Goal: Ask a question: Seek information or help from site administrators or community

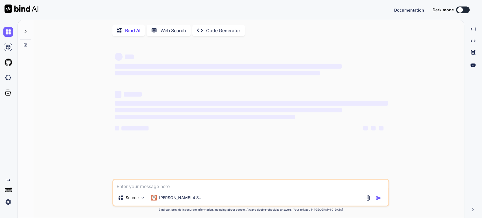
type textarea "x"
click at [9, 203] on img at bounding box center [8, 202] width 10 height 10
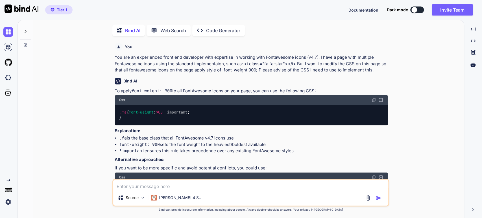
scroll to position [2, 0]
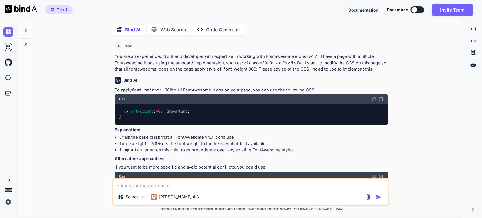
click at [8, 203] on img at bounding box center [8, 202] width 10 height 10
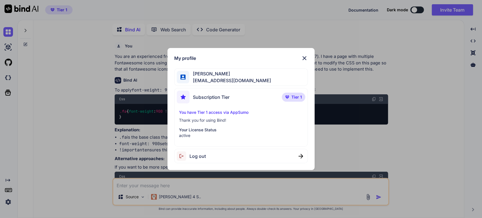
click at [202, 155] on span "Log out" at bounding box center [197, 156] width 16 height 7
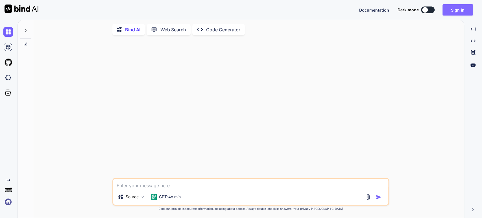
click at [454, 11] on button "Sign in" at bounding box center [457, 9] width 30 height 11
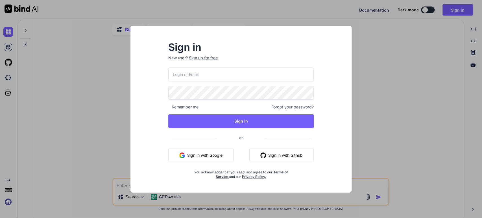
type textarea "x"
click at [195, 152] on button "Sign in with Google" at bounding box center [200, 155] width 65 height 14
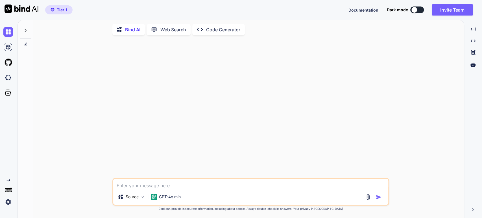
click at [158, 154] on div at bounding box center [250, 109] width 275 height 138
click at [27, 28] on icon at bounding box center [25, 30] width 5 height 5
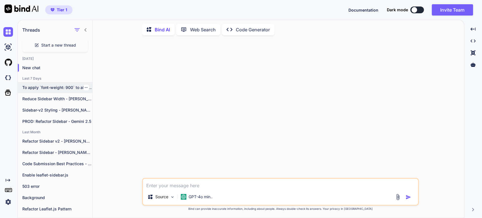
click at [54, 87] on p "To apply `font-weight: 900` to all FontAwesome..." at bounding box center [57, 88] width 70 height 6
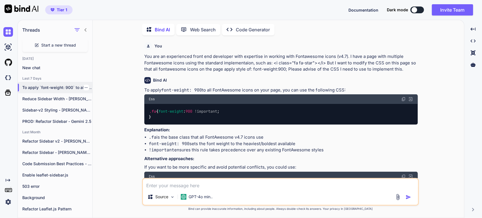
click at [86, 87] on div at bounding box center [86, 88] width 6 height 6
click at [85, 87] on icon "button" at bounding box center [85, 87] width 3 height 3
click at [95, 96] on span "Rename and Save" at bounding box center [110, 98] width 34 height 6
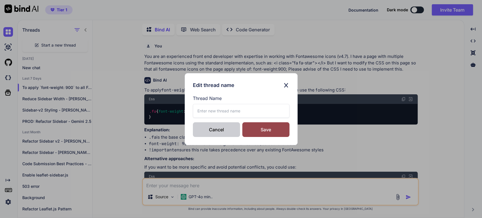
drag, startPoint x: 221, startPoint y: 116, endPoint x: 199, endPoint y: 123, distance: 23.7
click at [215, 117] on input "text" at bounding box center [241, 111] width 96 height 14
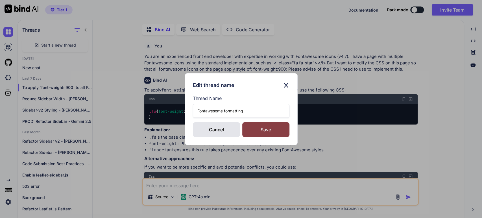
type input "Fontawesome formatting"
click at [273, 128] on div "Save" at bounding box center [265, 129] width 47 height 15
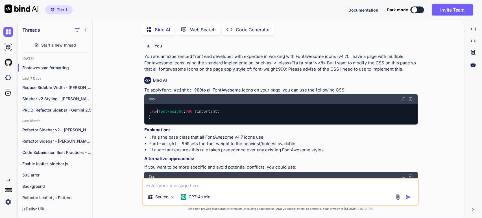
click at [54, 43] on span "Start a new thread" at bounding box center [58, 45] width 35 height 6
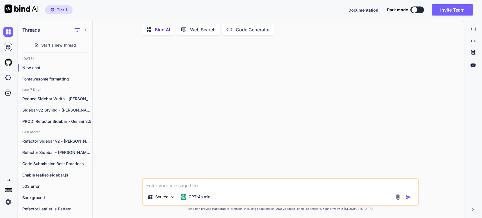
drag, startPoint x: 185, startPoint y: 190, endPoint x: 171, endPoint y: 184, distance: 14.6
click at [184, 190] on div "Source GPT-4o min.." at bounding box center [280, 192] width 276 height 28
click at [149, 183] on textarea at bounding box center [280, 184] width 275 height 10
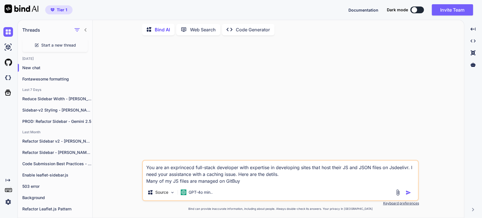
drag, startPoint x: 168, startPoint y: 182, endPoint x: 148, endPoint y: 183, distance: 19.2
click at [148, 183] on textarea "You are an exprincecd full-stack developer with expertise in developing sites t…" at bounding box center [280, 173] width 275 height 24
click at [221, 183] on textarea "You are an exprincecd full-stack developer with expertise in developing sites t…" at bounding box center [280, 173] width 275 height 24
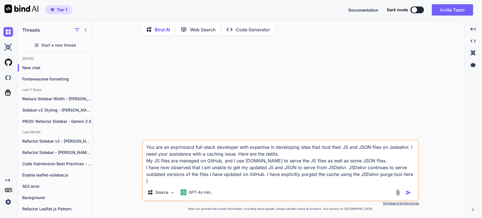
paste textarea "[URL][DOMAIN_NAME]"
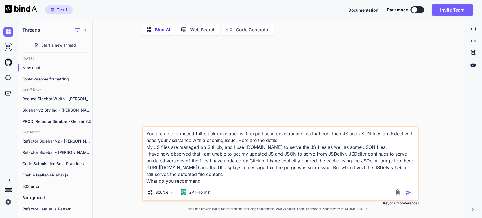
type textarea "You are an exprincecd full-stack developer with expertise in developing sites t…"
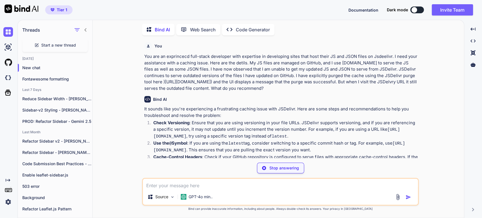
scroll to position [31, 0]
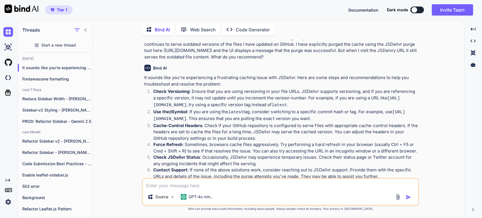
drag, startPoint x: 396, startPoint y: 92, endPoint x: 356, endPoint y: 81, distance: 41.9
click at [395, 91] on p "Check Versioning : Ensure that you are using versioning in your file URLs. JSDe…" at bounding box center [285, 98] width 264 height 20
click at [233, 98] on p "Check Versioning : Ensure that you are using versioning in your file URLs. JSDe…" at bounding box center [285, 98] width 264 height 20
click at [270, 98] on p "Check Versioning : Ensure that you are using versioning in your file URLs. JSDe…" at bounding box center [285, 98] width 264 height 20
click at [327, 100] on p "Check Versioning : Ensure that you are using versioning in your file URLs. JSDe…" at bounding box center [285, 98] width 264 height 20
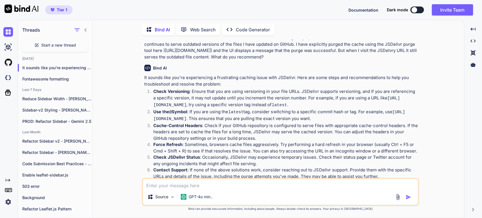
click at [206, 104] on code "[URL][DOMAIN_NAME]" at bounding box center [276, 102] width 246 height 12
click at [307, 107] on p "Check Versioning : Ensure that you are using versioning in your file URLs. JSDe…" at bounding box center [285, 98] width 264 height 20
click at [307, 102] on p "Check Versioning : Ensure that you are using versioning in your file URLs. JSDe…" at bounding box center [285, 98] width 264 height 20
drag, startPoint x: 218, startPoint y: 111, endPoint x: 224, endPoint y: 108, distance: 6.7
click at [218, 110] on p "Use the @ Symbol : If you are using the latest tag, consider switching to a spe…" at bounding box center [285, 116] width 264 height 14
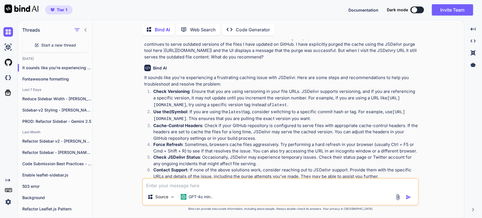
click at [270, 111] on p "Use the @ Symbol : If you are using the latest tag, consider switching to a spe…" at bounding box center [285, 116] width 264 height 14
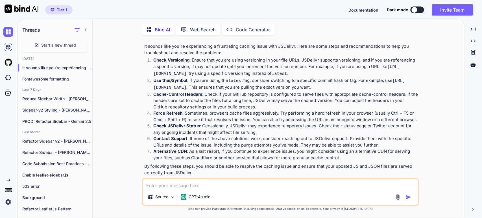
click at [166, 97] on strong "Cache-Control Headers" at bounding box center [177, 93] width 49 height 5
click at [283, 97] on p "Cache-Control Headers : Check if your GitHub repository is configured to serve …" at bounding box center [285, 100] width 264 height 19
click at [229, 104] on p "Cache-Control Headers : Check if your GitHub repository is configured to serve …" at bounding box center [285, 100] width 264 height 19
click at [274, 104] on p "Cache-Control Headers : Check if your GitHub repository is configured to serve …" at bounding box center [285, 100] width 264 height 19
drag, startPoint x: 185, startPoint y: 119, endPoint x: 194, endPoint y: 113, distance: 10.6
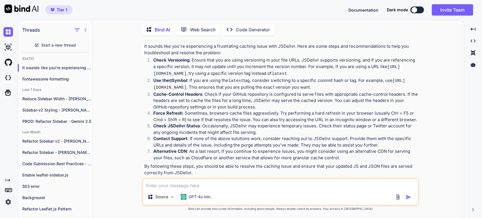
click at [185, 119] on p "Force Refresh : Sometimes, browsers cache files aggressively. Try performing a …" at bounding box center [285, 116] width 264 height 13
click at [232, 118] on p "Force Refresh : Sometimes, browsers cache files aggressively. Try performing a …" at bounding box center [285, 116] width 264 height 13
click at [260, 120] on p "Force Refresh : Sometimes, browsers cache files aggressively. Try performing a …" at bounding box center [285, 116] width 264 height 13
click at [209, 128] on p "Check JSDelivr Status : Occasionally, JSDelivr may experience temporary issues.…" at bounding box center [285, 129] width 264 height 13
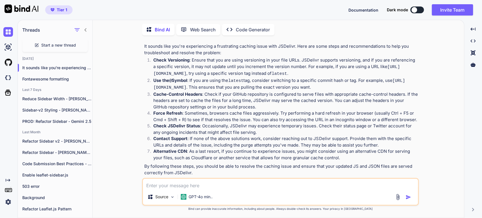
drag, startPoint x: 162, startPoint y: 132, endPoint x: 194, endPoint y: 126, distance: 32.1
click at [162, 128] on strong "Check JSDelivr Status" at bounding box center [176, 125] width 47 height 5
click at [232, 130] on p "Check JSDelivr Status : Occasionally, JSDelivr may experience temporary issues.…" at bounding box center [285, 129] width 264 height 13
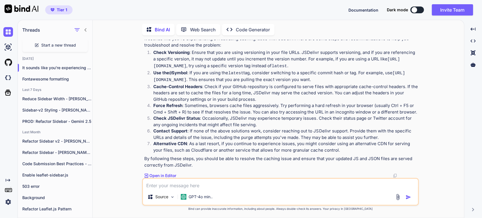
scroll to position [74, 0]
click at [181, 142] on strong "Alternative CDN" at bounding box center [170, 142] width 34 height 5
click at [239, 144] on p "Alternative CDN : As a last resort, if you continue to experience issues, you m…" at bounding box center [285, 146] width 264 height 13
click at [164, 184] on textarea at bounding box center [280, 184] width 275 height 10
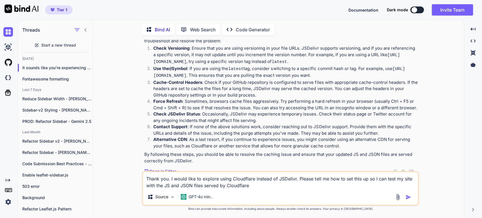
type textarea "Thank you. I would like to explore using Cloudflare instead of JSDelivr. Please…"
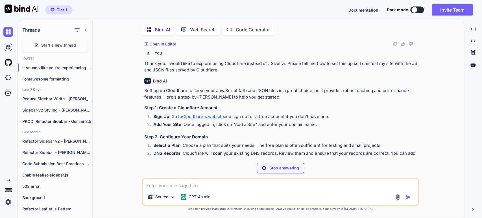
scroll to position [203, 0]
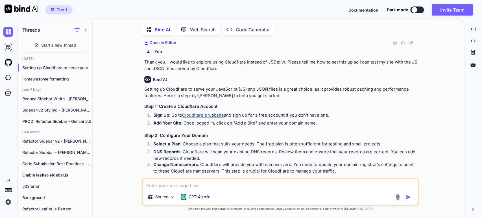
click at [280, 127] on li "Add Your Site : Once logged in, click on "Add a Site" and enter your domain nam…" at bounding box center [283, 124] width 269 height 8
click at [330, 146] on li "Select a Plan : Choose a plan that suits your needs. The free plan is often suf…" at bounding box center [283, 145] width 269 height 8
click at [205, 155] on li "DNS Records : Cloudflare will scan your existing DNS records. Review them and e…" at bounding box center [283, 155] width 269 height 13
click at [238, 154] on li "DNS Records : Cloudflare will scan your existing DNS records. Review them and e…" at bounding box center [283, 155] width 269 height 13
click at [277, 155] on li "DNS Records : Cloudflare will scan your existing DNS records. Review them and e…" at bounding box center [283, 155] width 269 height 13
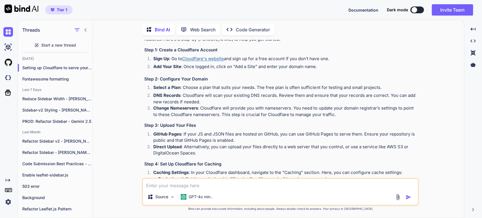
scroll to position [266, 0]
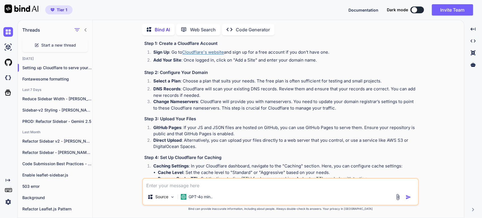
click at [223, 105] on li "Change Nameservers : Cloudflare will provide you with nameservers. You need to …" at bounding box center [283, 104] width 269 height 13
click at [279, 111] on li "Change Nameservers : Cloudflare will provide you with nameservers. You need to …" at bounding box center [283, 104] width 269 height 13
click at [190, 133] on li "GitHub Pages : If your JS and JSON files are hosted on GitHub, you can use GitH…" at bounding box center [283, 130] width 269 height 13
click at [266, 135] on li "GitHub Pages : If your JS and JSON files are hosted on GitHub, you can use GitH…" at bounding box center [283, 130] width 269 height 13
click at [188, 137] on li "GitHub Pages : If your JS and JSON files are hosted on GitHub, you can use GitH…" at bounding box center [283, 130] width 269 height 13
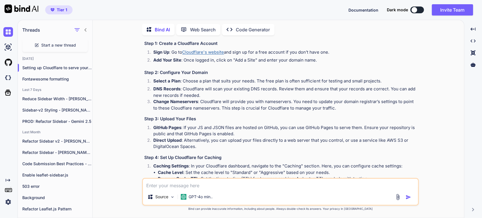
click at [218, 136] on li "GitHub Pages : If your JS and JSON files are hosted on GitHub, you can use GitH…" at bounding box center [283, 130] width 269 height 13
click at [205, 144] on li "Direct Upload : Alternatively, you can upload your files directly to a web serv…" at bounding box center [283, 143] width 269 height 13
click at [209, 142] on li "Direct Upload : Alternatively, you can upload your files directly to a web serv…" at bounding box center [283, 143] width 269 height 13
click at [214, 143] on li "Direct Upload : Alternatively, you can upload your files directly to a web serv…" at bounding box center [283, 143] width 269 height 13
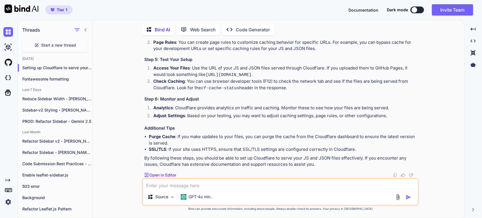
scroll to position [411, 0]
click at [208, 158] on p "By following these steps, you should be able to set up Cloudflare to serve your…" at bounding box center [280, 161] width 273 height 13
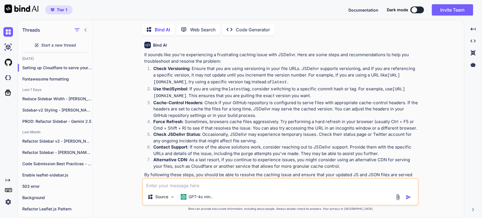
scroll to position [63, 0]
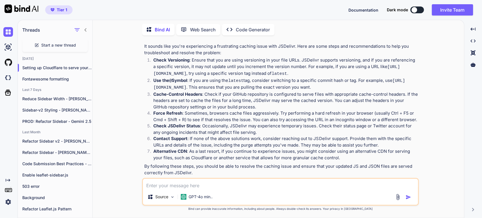
click at [302, 61] on p "Check Versioning : Ensure that you are using versioning in your file URLs. JSDe…" at bounding box center [285, 67] width 264 height 20
click at [206, 68] on p "Check Versioning : Ensure that you are using versioning in your file URLs. JSDe…" at bounding box center [285, 67] width 264 height 20
click at [266, 66] on p "Check Versioning : Ensure that you are using versioning in your file URLs. JSDe…" at bounding box center [285, 67] width 264 height 20
click at [291, 67] on p "Check Versioning : Ensure that you are using versioning in your file URLs. JSDe…" at bounding box center [285, 67] width 264 height 20
click at [269, 73] on code "[URL][DOMAIN_NAME]" at bounding box center [276, 71] width 246 height 12
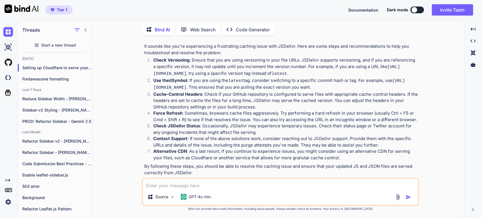
click at [232, 78] on code "latest" at bounding box center [235, 80] width 15 height 5
